Goal: Navigation & Orientation: Go to known website

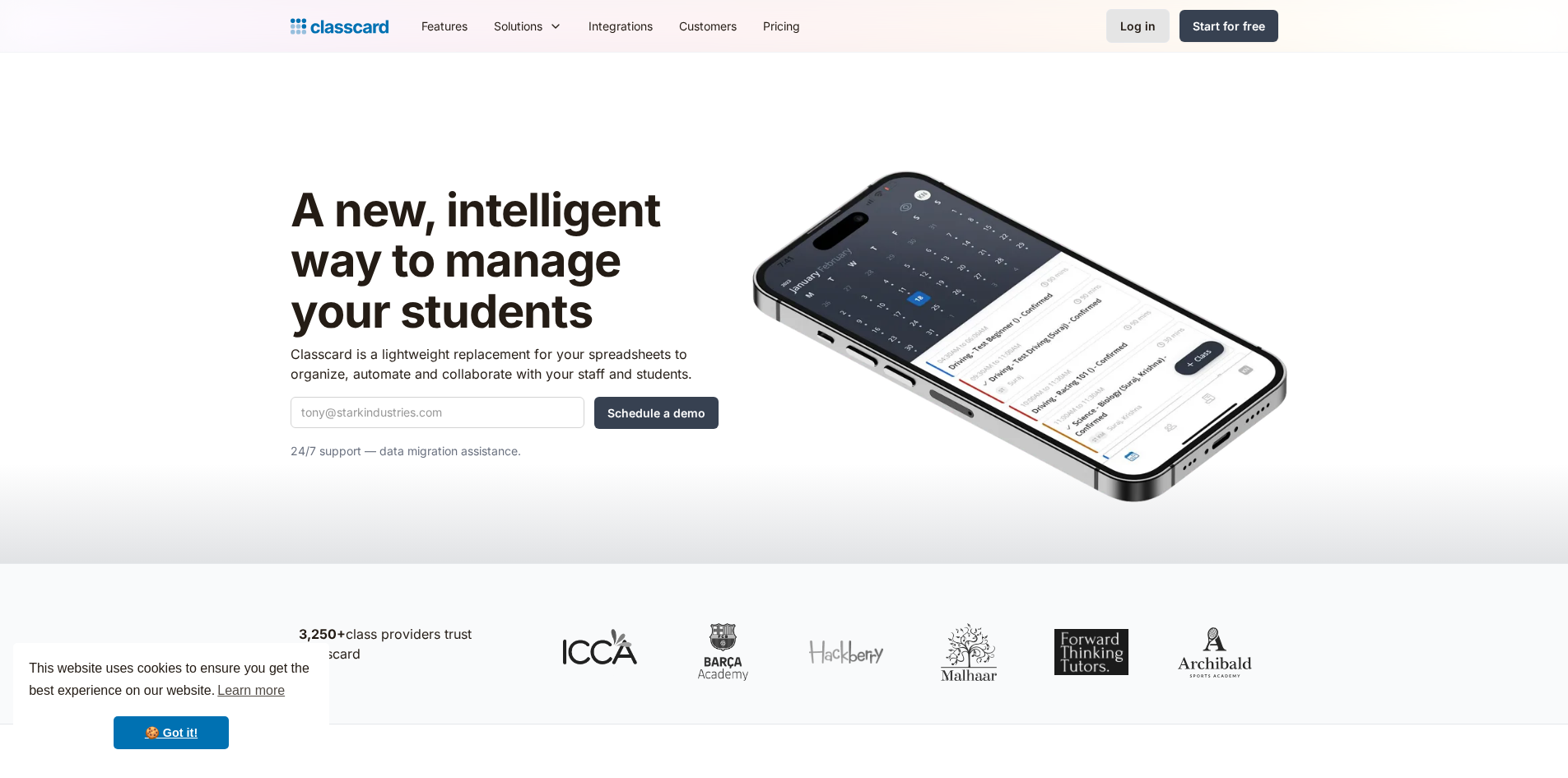
click at [815, 30] on div "Log in" at bounding box center [1137, 26] width 35 height 17
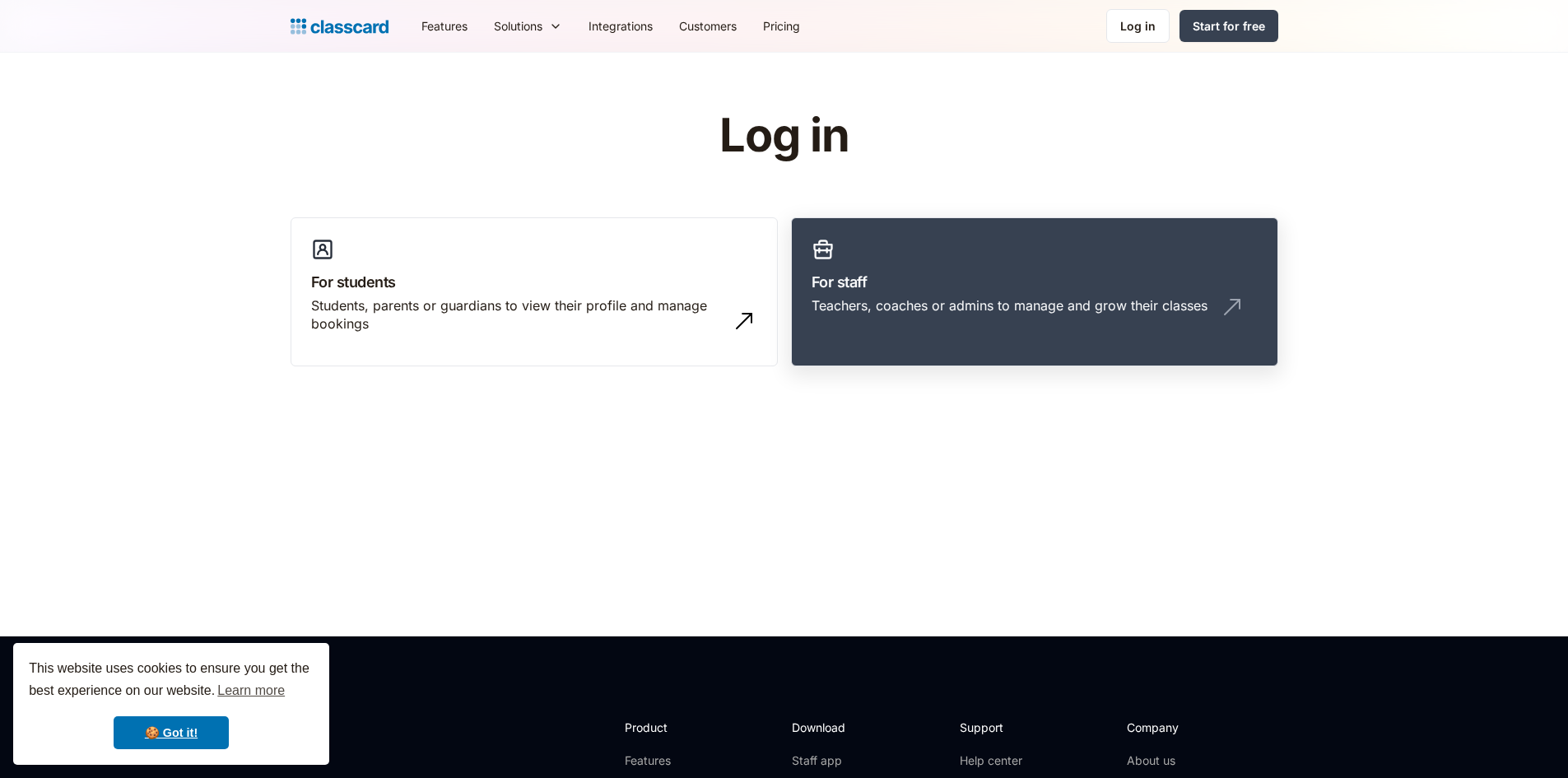
click at [1105, 256] on link "For staff Teachers, coaches or admins to manage and grow their classes" at bounding box center [1035, 291] width 488 height 150
